Goal: Information Seeking & Learning: Find specific fact

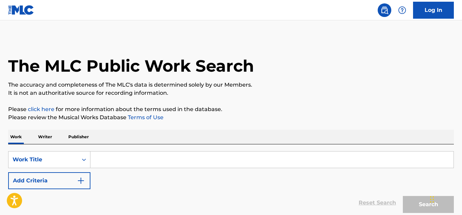
click at [106, 160] on input "Search Form" at bounding box center [271, 160] width 363 height 16
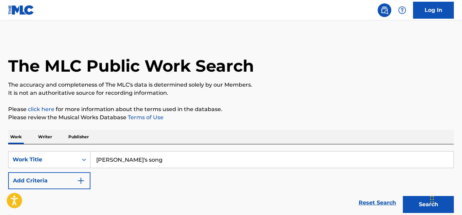
scroll to position [59, 0]
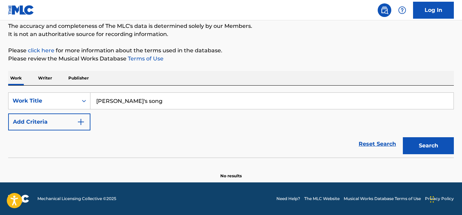
type input "[PERSON_NAME]'s song"
click at [40, 92] on div "SearchWithCriteria73b84e3f-f289-4afb-8eeb-8f00407e503e Work Title [PERSON_NAME]…" at bounding box center [231, 122] width 446 height 72
click at [39, 97] on div "Work Title" at bounding box center [43, 101] width 61 height 8
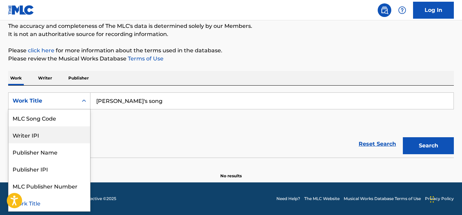
scroll to position [0, 0]
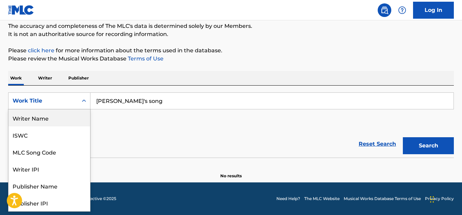
click at [191, 60] on p "Please review the Musical Works Database Terms of Use" at bounding box center [231, 59] width 446 height 8
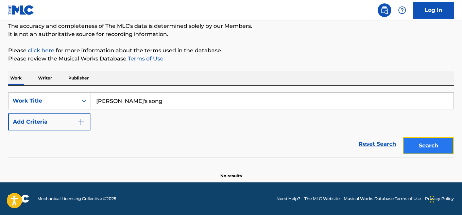
click at [421, 143] on button "Search" at bounding box center [428, 145] width 51 height 17
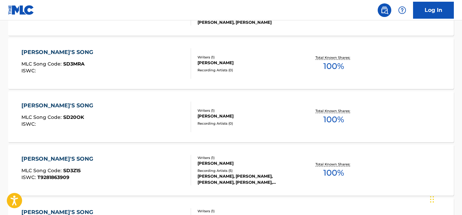
scroll to position [617, 0]
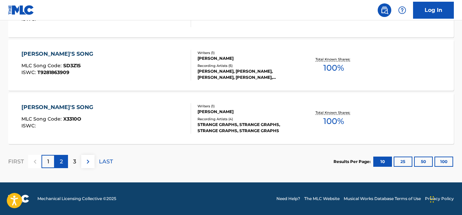
click at [58, 159] on div "2" at bounding box center [61, 161] width 13 height 13
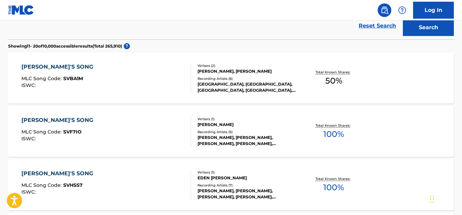
scroll to position [164, 0]
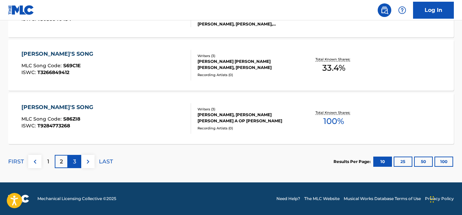
click at [72, 165] on div "3" at bounding box center [74, 161] width 13 height 13
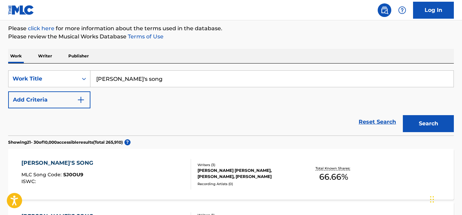
scroll to position [617, 0]
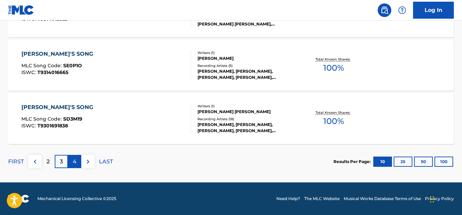
click at [71, 166] on div "4" at bounding box center [74, 161] width 13 height 13
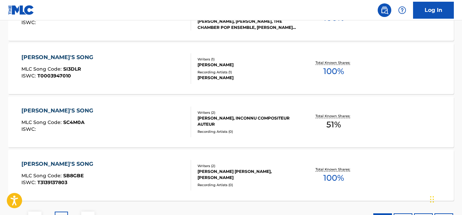
scroll to position [504, 0]
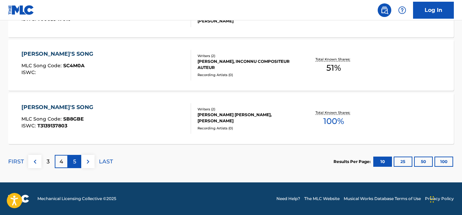
click at [72, 164] on div "5" at bounding box center [74, 161] width 13 height 13
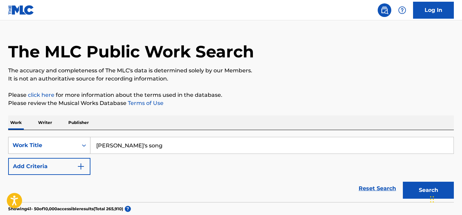
scroll to position [0, 0]
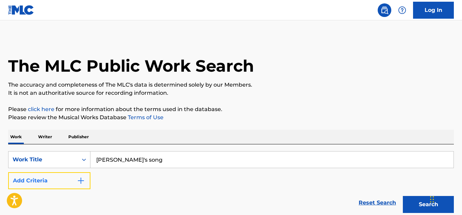
click at [65, 173] on button "Add Criteria" at bounding box center [49, 180] width 82 height 17
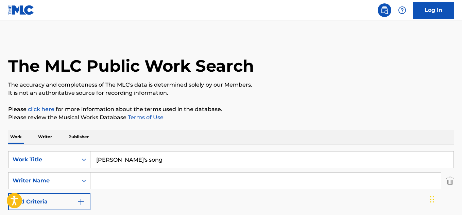
click at [108, 177] on input "Search Form" at bounding box center [265, 181] width 351 height 16
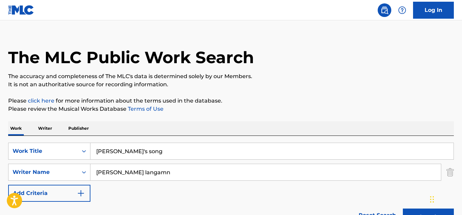
scroll to position [57, 0]
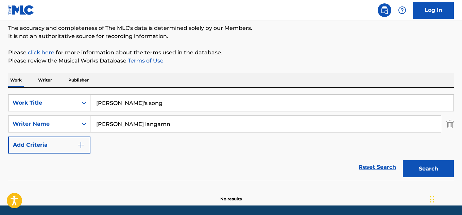
click at [132, 121] on input "[PERSON_NAME] langamn" at bounding box center [265, 124] width 351 height 16
click at [403, 160] on button "Search" at bounding box center [428, 168] width 51 height 17
click at [159, 132] on input "[PERSON_NAME]" at bounding box center [265, 124] width 351 height 16
drag, startPoint x: 160, startPoint y: 127, endPoint x: 111, endPoint y: 129, distance: 49.3
click at [111, 129] on input "[PERSON_NAME]" at bounding box center [265, 124] width 351 height 16
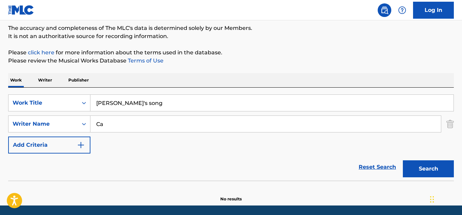
type input "C"
click at [124, 125] on input "[PERSON_NAME]" at bounding box center [265, 124] width 351 height 16
type input "[PERSON_NAME]"
click at [47, 82] on p "Writer" at bounding box center [45, 80] width 18 height 14
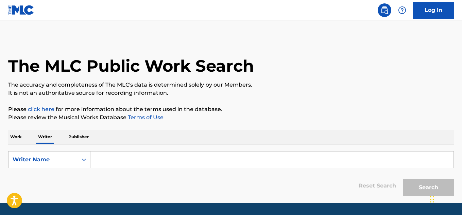
click at [115, 154] on input "Search Form" at bounding box center [271, 160] width 363 height 16
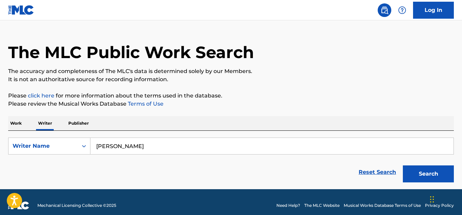
scroll to position [20, 0]
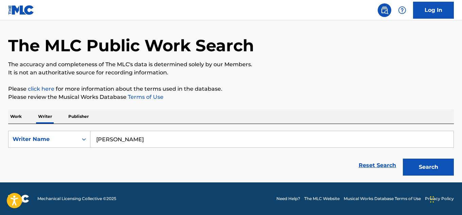
click at [135, 135] on input "[PERSON_NAME]" at bounding box center [271, 139] width 363 height 16
click at [156, 139] on input "[PERSON_NAME]" at bounding box center [271, 139] width 363 height 16
type input "[PERSON_NAME]"
click at [11, 113] on p "Work" at bounding box center [16, 116] width 16 height 14
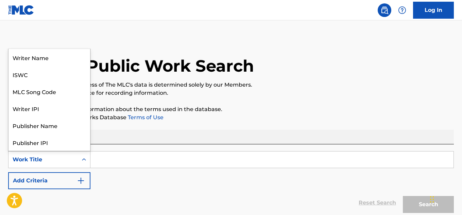
click at [77, 162] on div "Work Title" at bounding box center [43, 159] width 69 height 13
click at [50, 61] on div "Writer Name" at bounding box center [50, 57] width 82 height 17
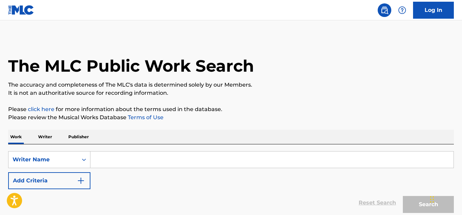
click at [128, 163] on input "Search Form" at bounding box center [271, 160] width 363 height 16
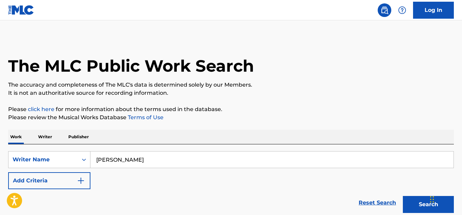
type input "[PERSON_NAME]"
click at [403, 196] on button "Search" at bounding box center [428, 204] width 51 height 17
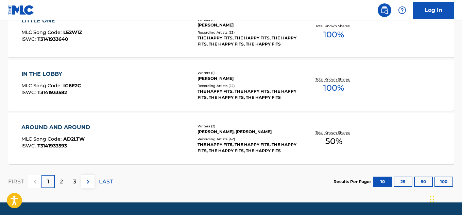
scroll to position [617, 0]
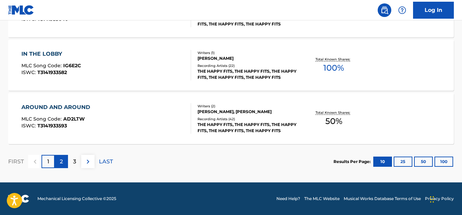
click at [60, 157] on div "2" at bounding box center [61, 161] width 13 height 13
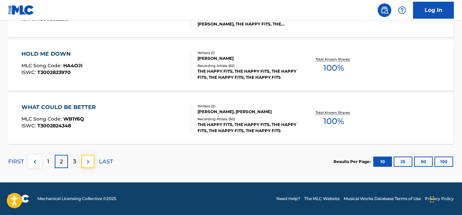
click at [94, 160] on button at bounding box center [87, 161] width 13 height 13
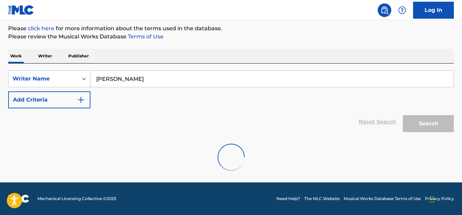
scroll to position [81, 0]
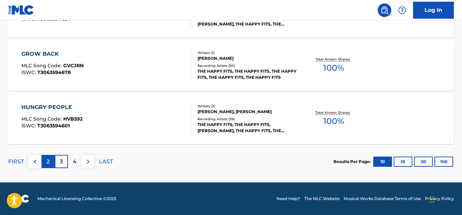
click at [47, 164] on p "2" at bounding box center [48, 162] width 3 height 8
click at [49, 160] on p "1" at bounding box center [48, 162] width 2 height 8
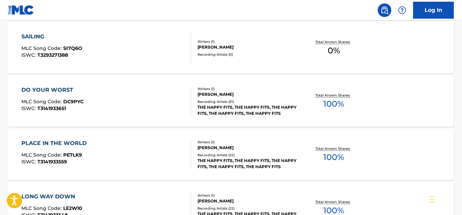
scroll to position [617, 0]
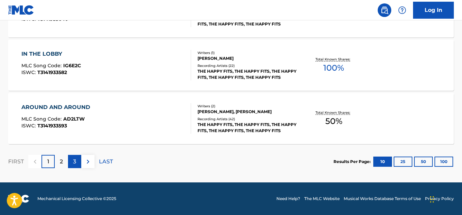
click at [74, 161] on p "3" at bounding box center [74, 162] width 3 height 8
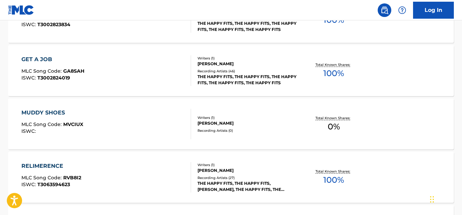
scroll to position [277, 0]
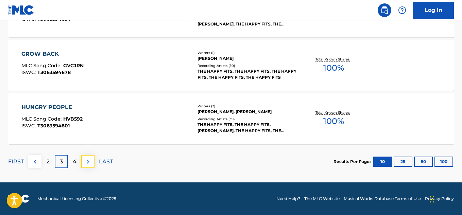
click at [92, 163] on button at bounding box center [87, 161] width 13 height 13
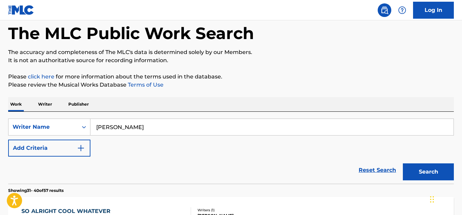
scroll to position [0, 0]
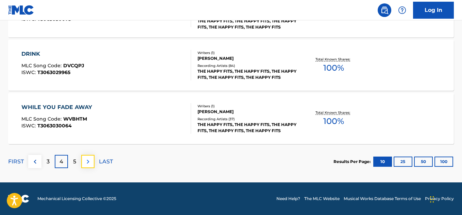
click at [89, 160] on img at bounding box center [88, 162] width 8 height 8
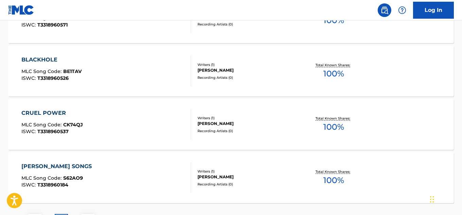
scroll to position [617, 0]
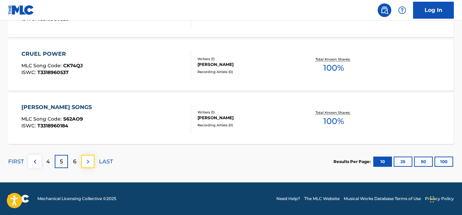
click at [87, 162] on img at bounding box center [88, 162] width 8 height 8
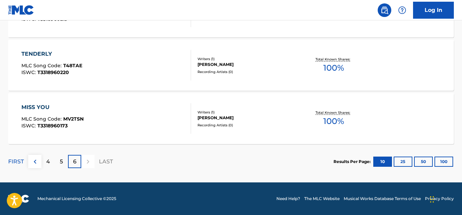
scroll to position [344, 0]
click at [79, 162] on div "6" at bounding box center [74, 161] width 13 height 13
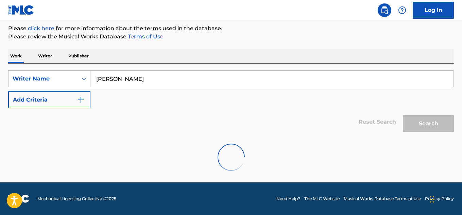
scroll to position [457, 0]
